Goal: Navigation & Orientation: Find specific page/section

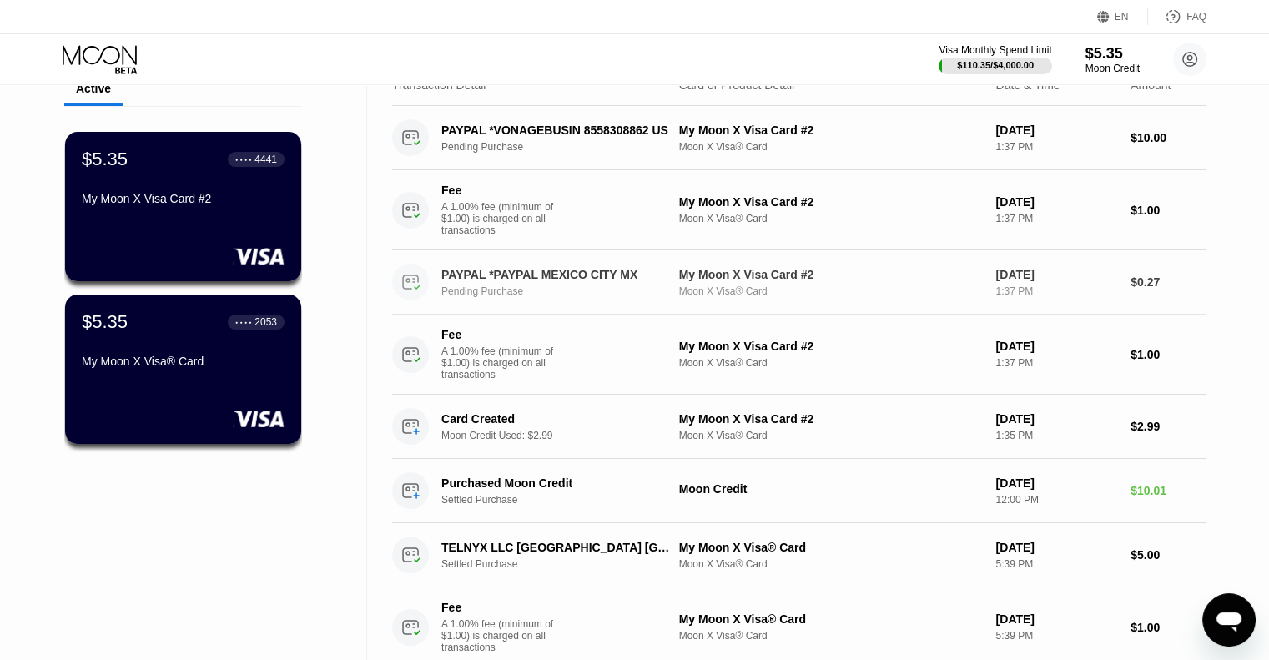
scroll to position [83, 0]
